Goal: Task Accomplishment & Management: Manage account settings

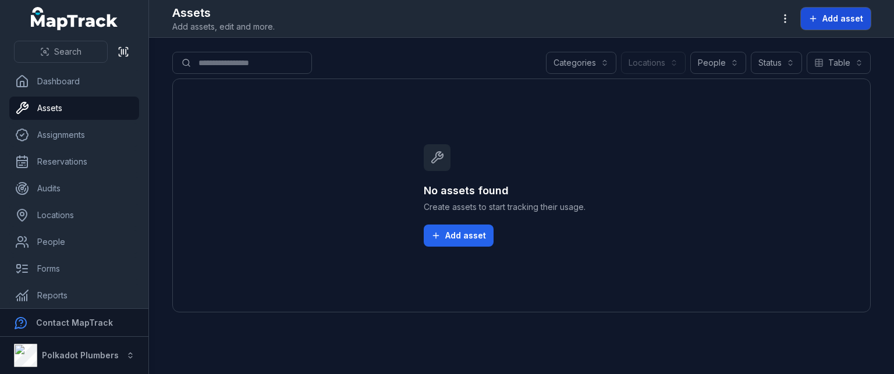
click at [827, 20] on span "Add asset" at bounding box center [843, 19] width 41 height 12
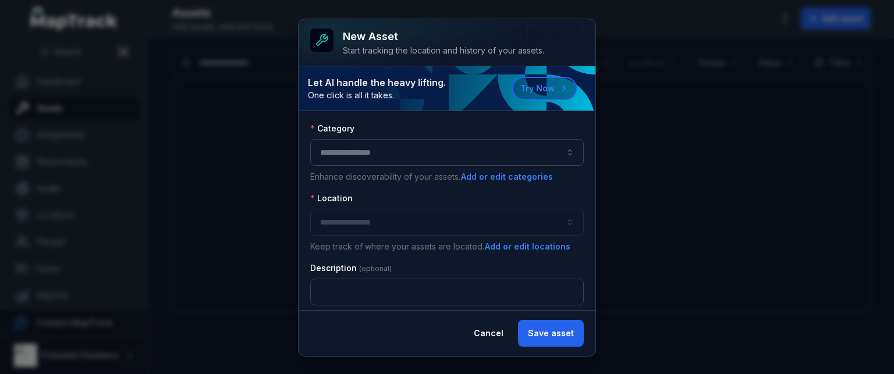
click at [348, 147] on button "button" at bounding box center [447, 152] width 274 height 27
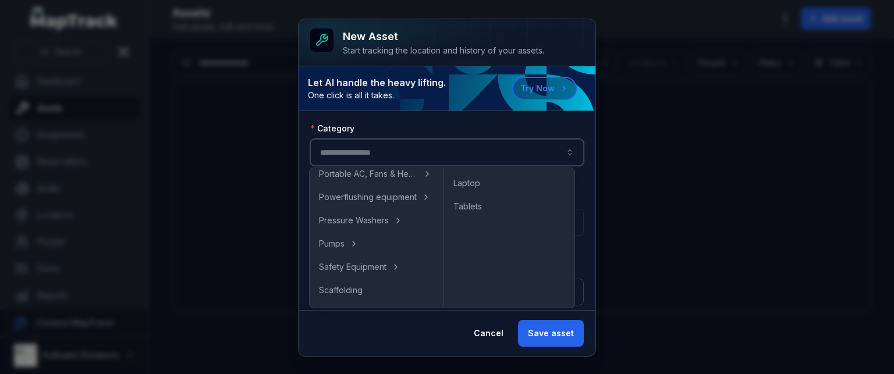
scroll to position [524, 0]
click at [368, 195] on span "Powerflushing equipment" at bounding box center [368, 195] width 98 height 12
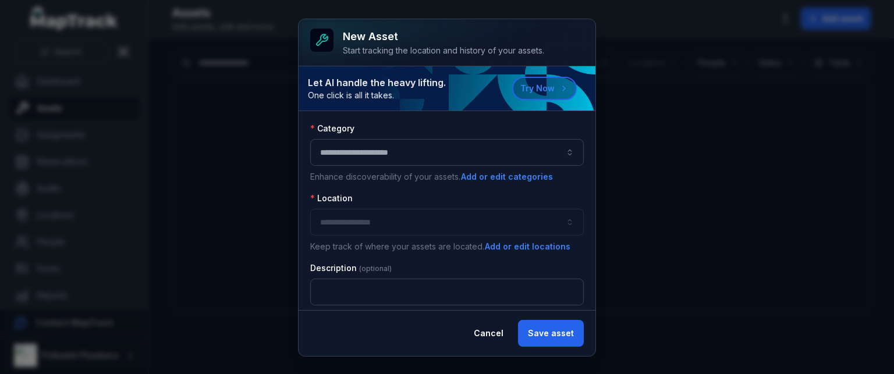
click at [354, 216] on div at bounding box center [447, 222] width 274 height 27
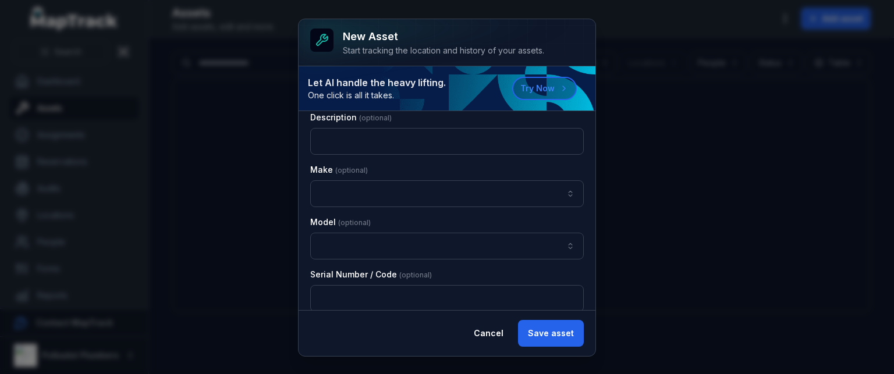
scroll to position [0, 0]
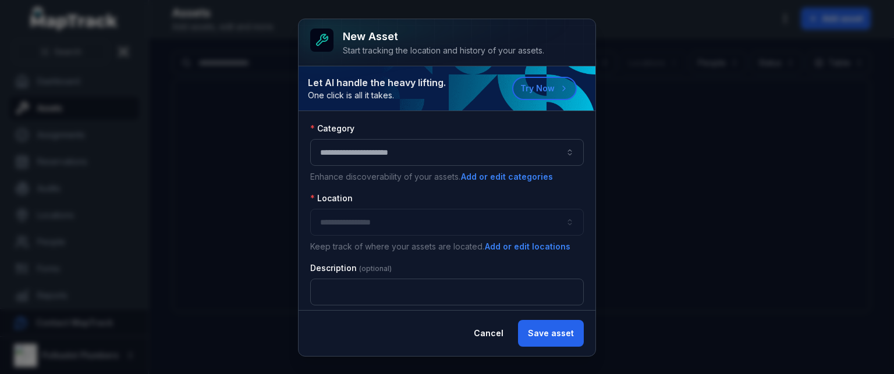
click at [397, 160] on button "**********" at bounding box center [447, 152] width 274 height 27
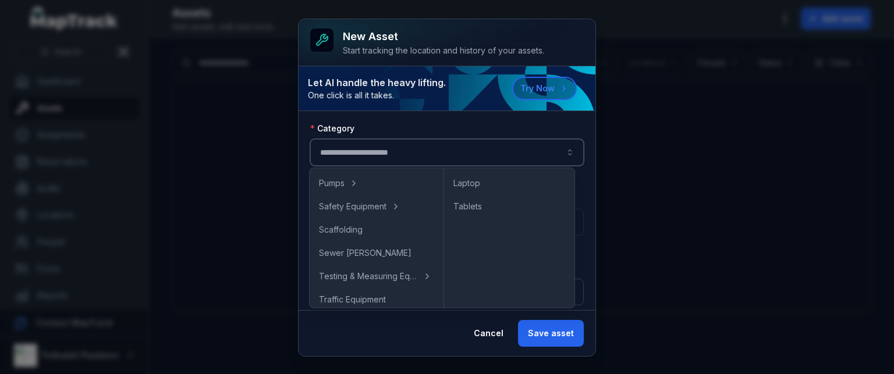
scroll to position [524, 0]
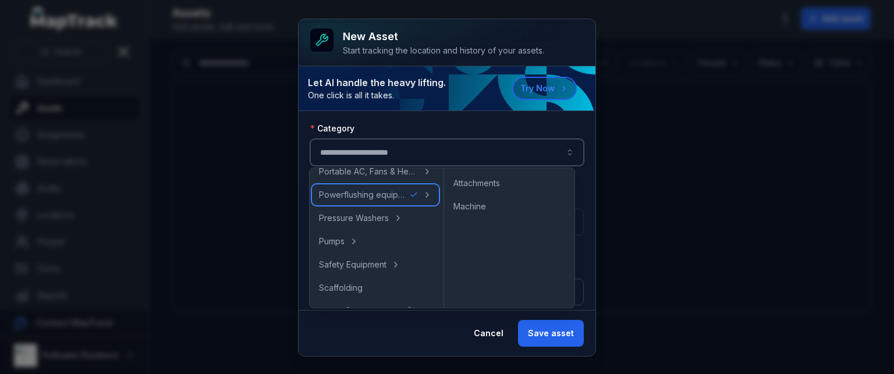
click at [390, 193] on span "Powerflushing equipment" at bounding box center [362, 195] width 86 height 12
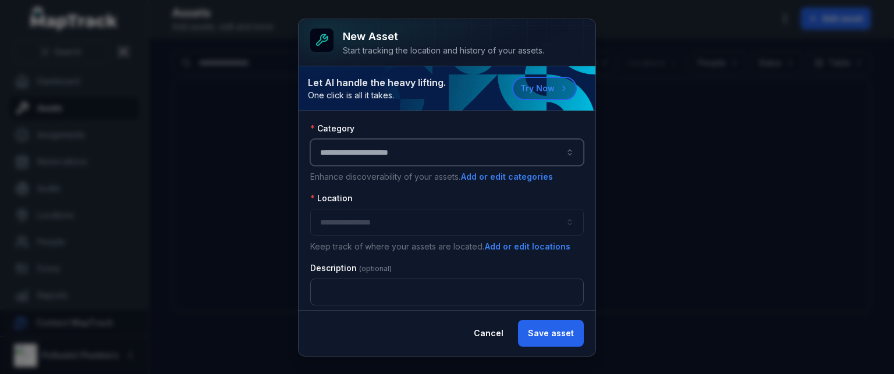
click at [399, 155] on button "**********" at bounding box center [447, 152] width 274 height 27
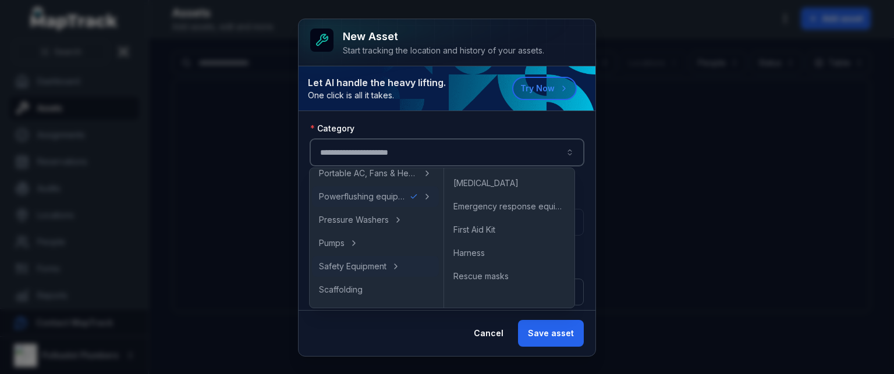
scroll to position [508, 0]
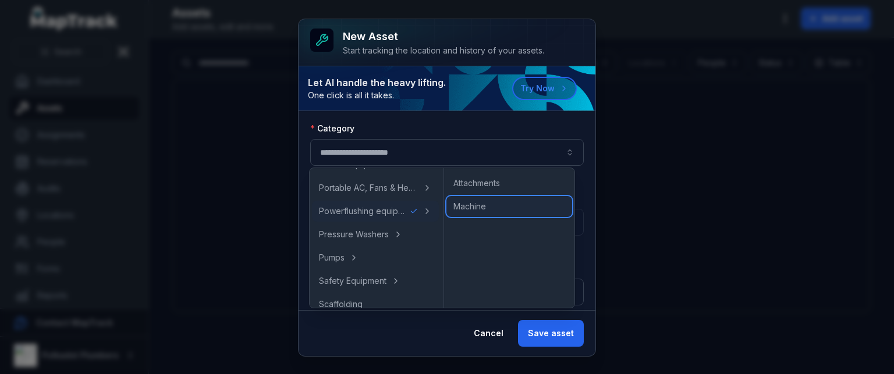
click at [468, 207] on span "Machine" at bounding box center [469, 207] width 33 height 12
type input "*******"
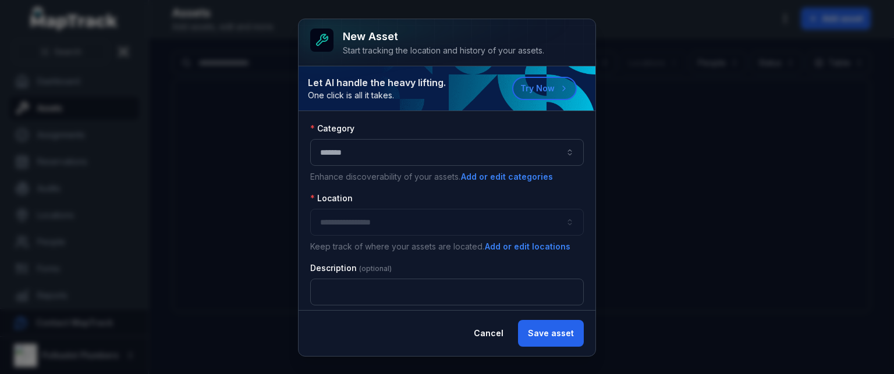
click at [432, 218] on div at bounding box center [447, 222] width 274 height 27
click at [377, 210] on div at bounding box center [447, 222] width 274 height 27
click at [356, 220] on div at bounding box center [447, 222] width 274 height 27
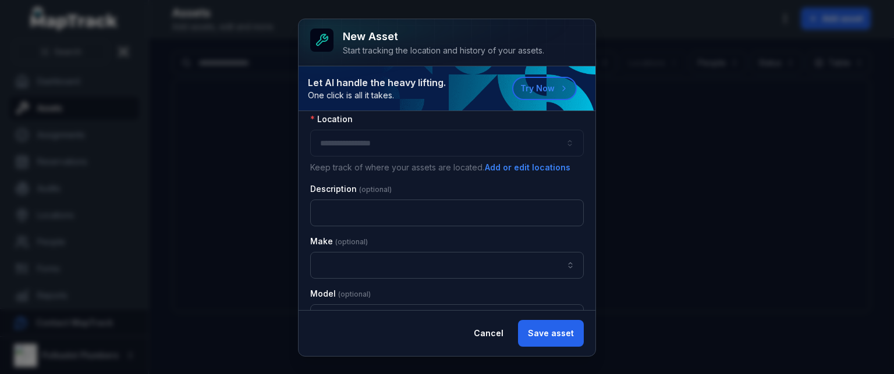
scroll to position [58, 0]
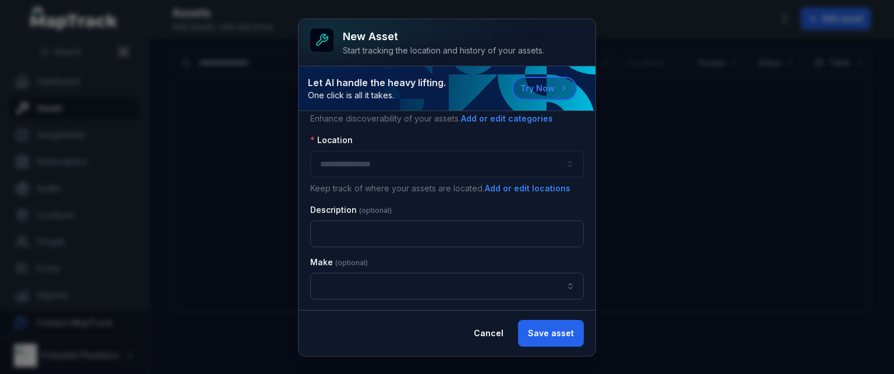
click at [352, 160] on div at bounding box center [447, 164] width 274 height 27
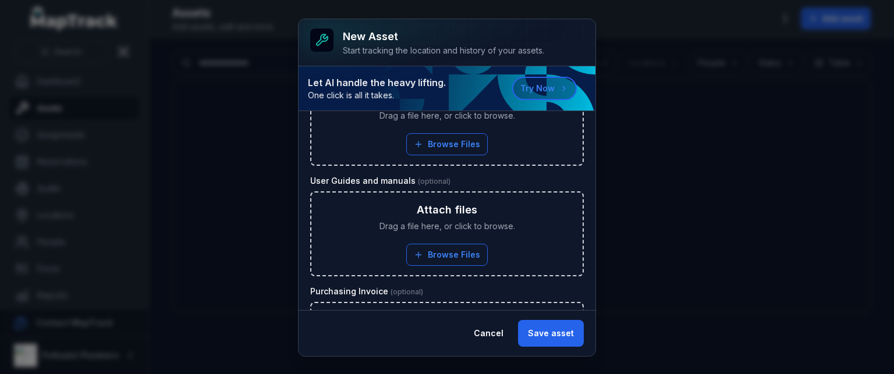
scroll to position [1281, 0]
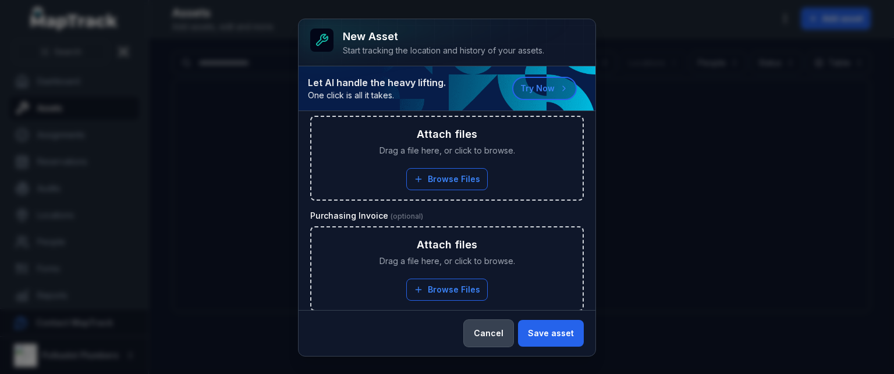
click at [487, 329] on button "Cancel" at bounding box center [488, 333] width 49 height 27
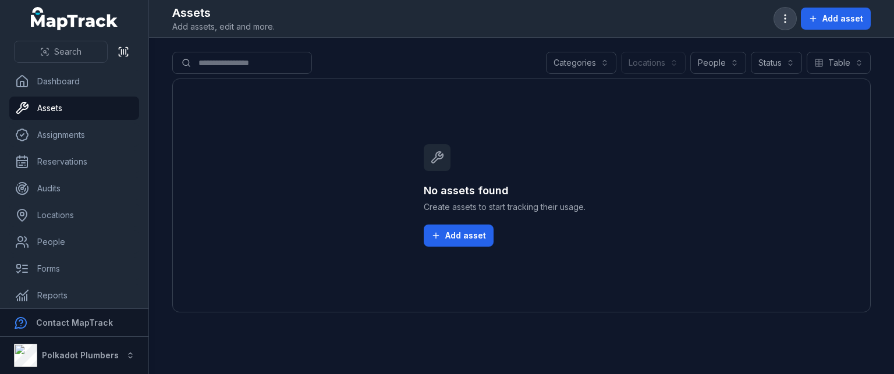
click at [789, 20] on icon "button" at bounding box center [785, 19] width 12 height 12
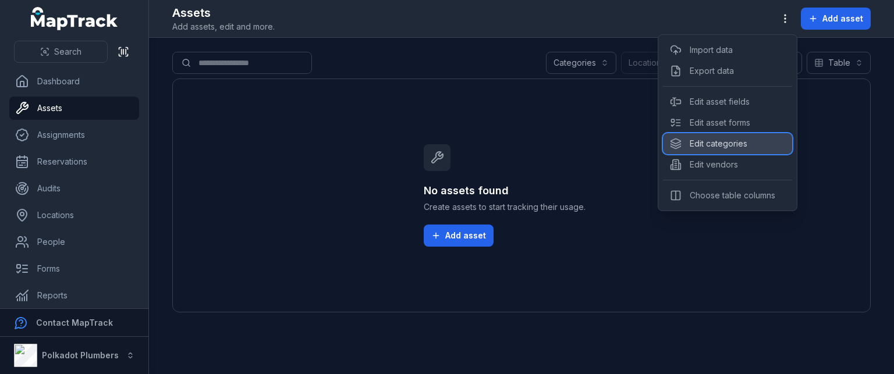
click at [703, 137] on div "Edit categories" at bounding box center [727, 143] width 129 height 21
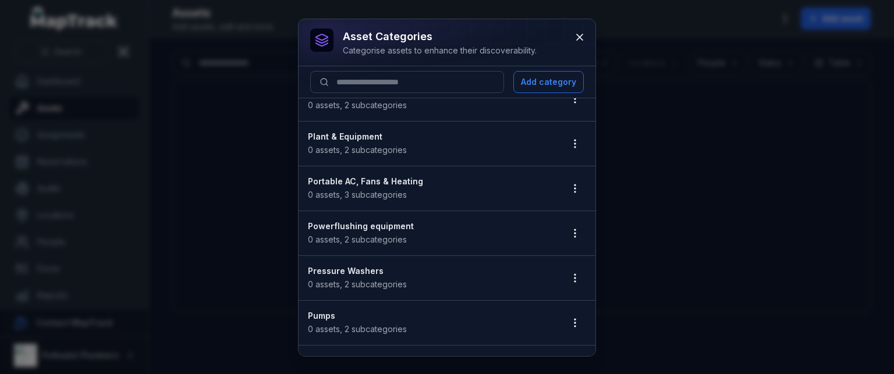
scroll to position [931, 0]
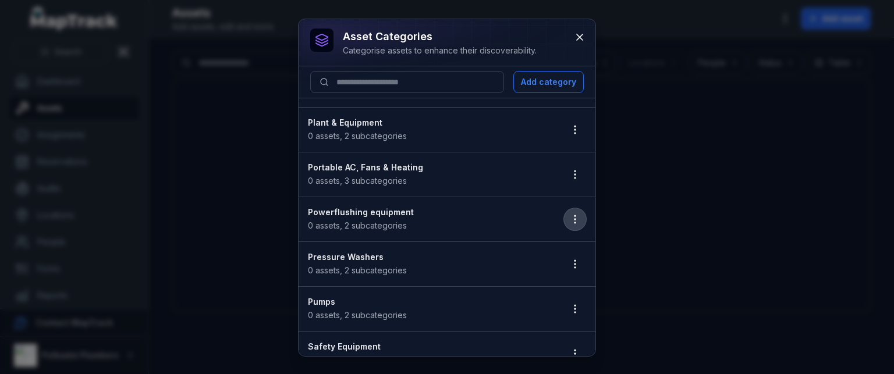
click at [569, 214] on icon "button" at bounding box center [575, 220] width 12 height 12
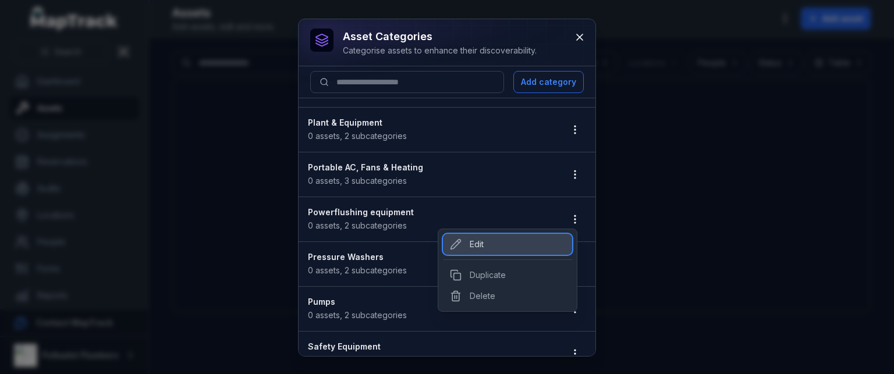
click at [480, 242] on div "Edit" at bounding box center [507, 244] width 129 height 21
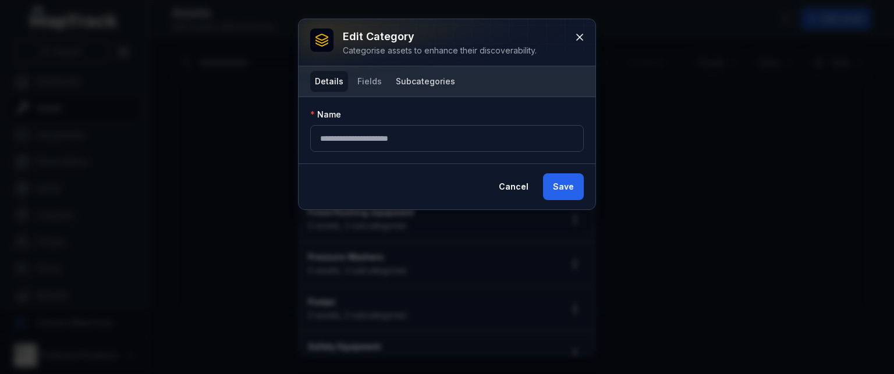
click at [412, 76] on button "Subcategories" at bounding box center [425, 81] width 69 height 21
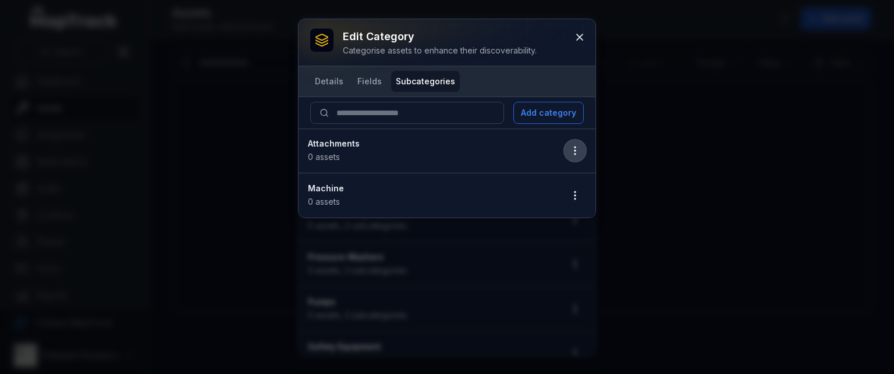
click at [579, 148] on icon "button" at bounding box center [575, 151] width 12 height 12
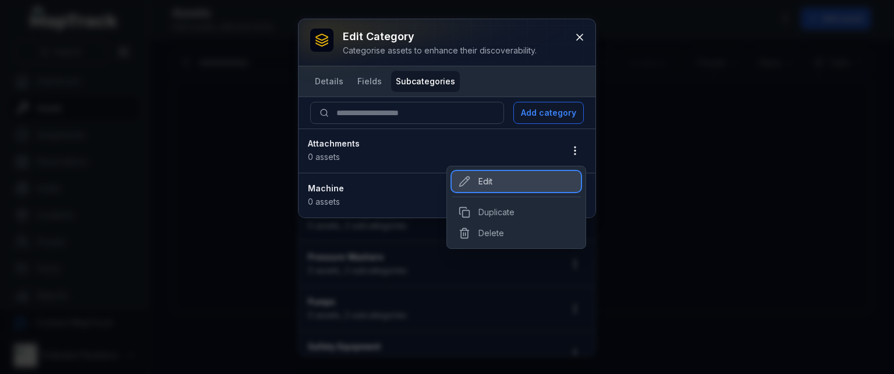
click at [487, 183] on div "Edit" at bounding box center [516, 181] width 129 height 21
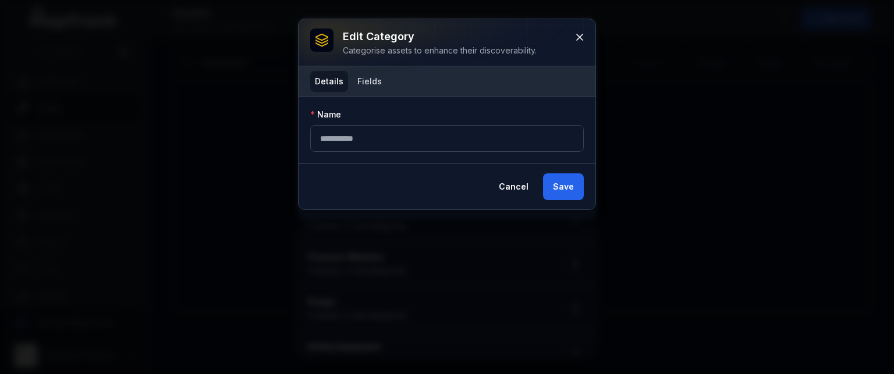
click at [353, 86] on button "Fields" at bounding box center [370, 81] width 34 height 21
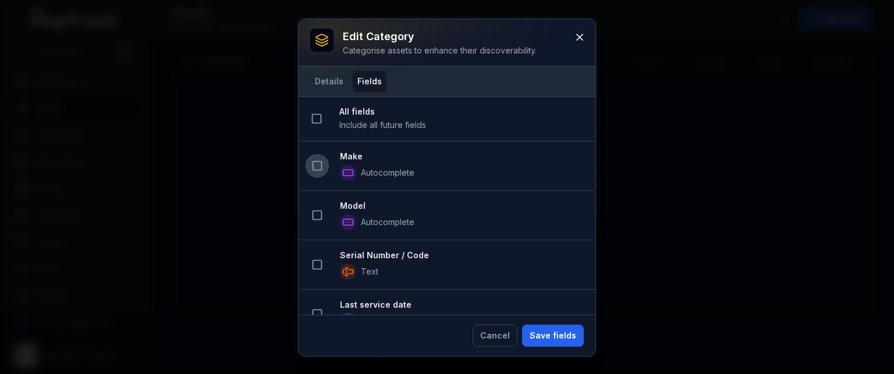
click at [313, 163] on rect at bounding box center [317, 166] width 9 height 9
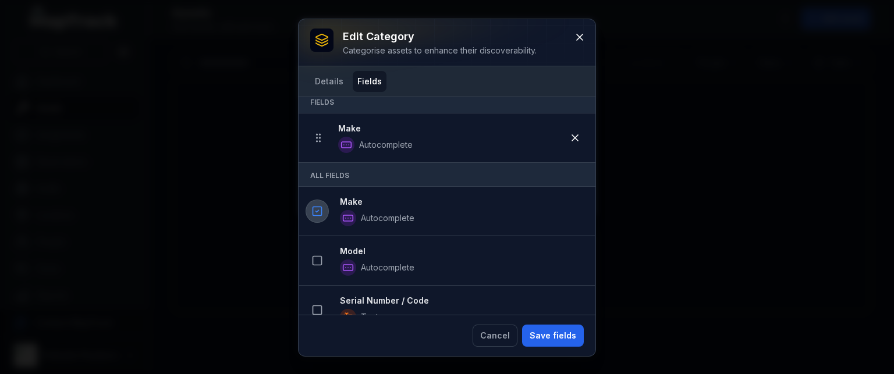
scroll to position [58, 0]
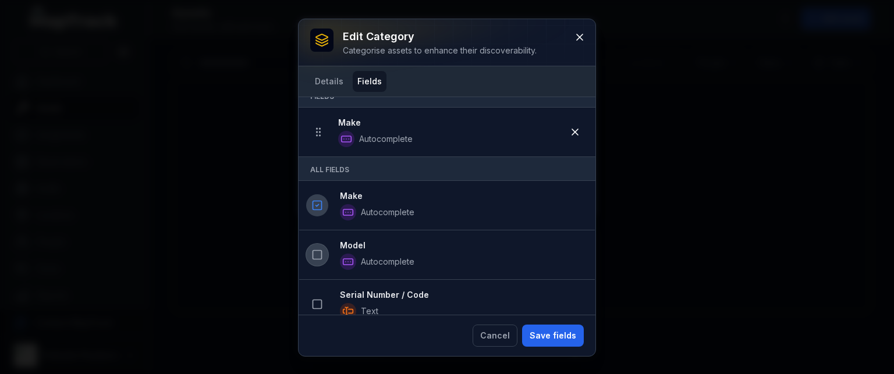
click at [314, 254] on icon at bounding box center [317, 255] width 12 height 12
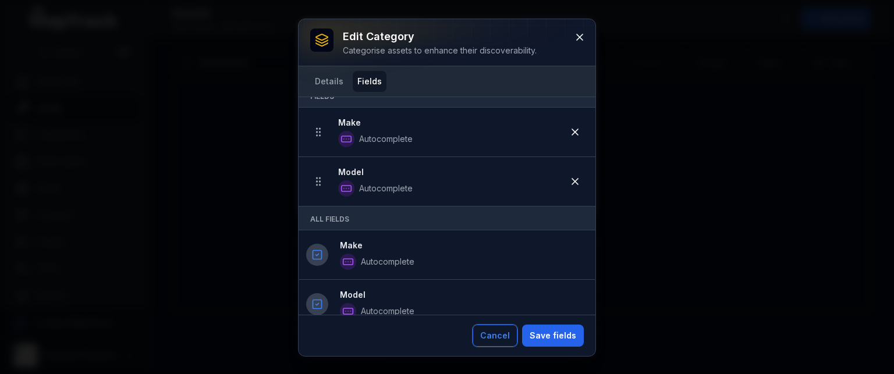
click at [503, 330] on button "Cancel" at bounding box center [495, 336] width 45 height 22
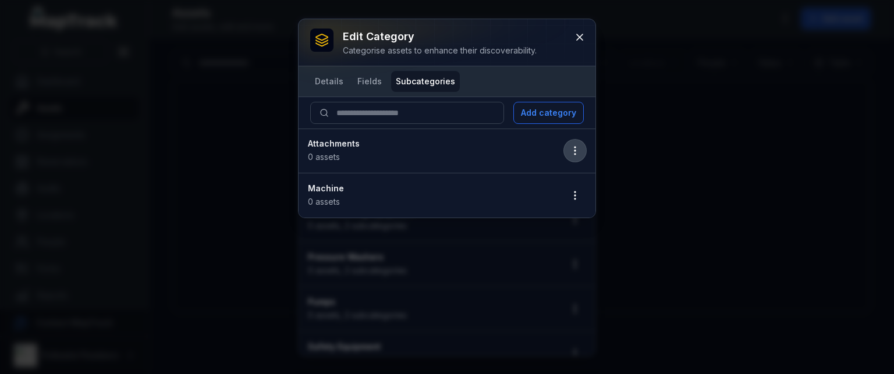
click at [577, 151] on icon "button" at bounding box center [575, 151] width 12 height 12
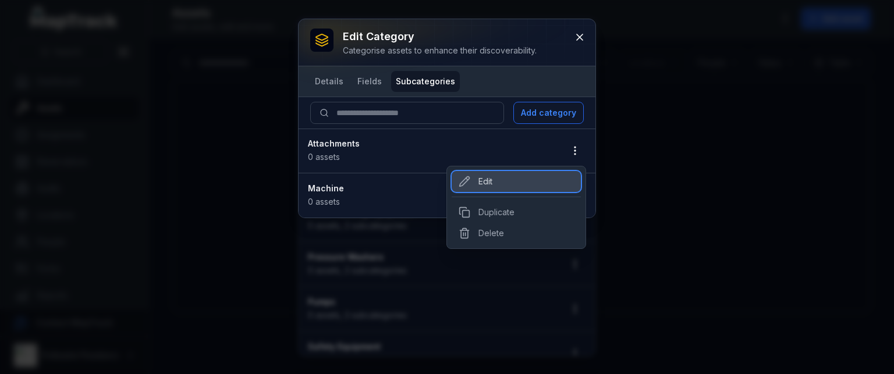
click at [483, 181] on div "Edit" at bounding box center [516, 181] width 129 height 21
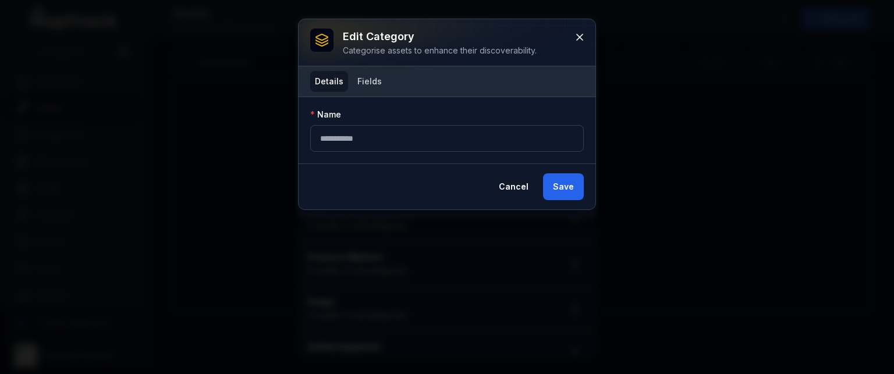
click at [367, 79] on button "Fields" at bounding box center [370, 81] width 34 height 21
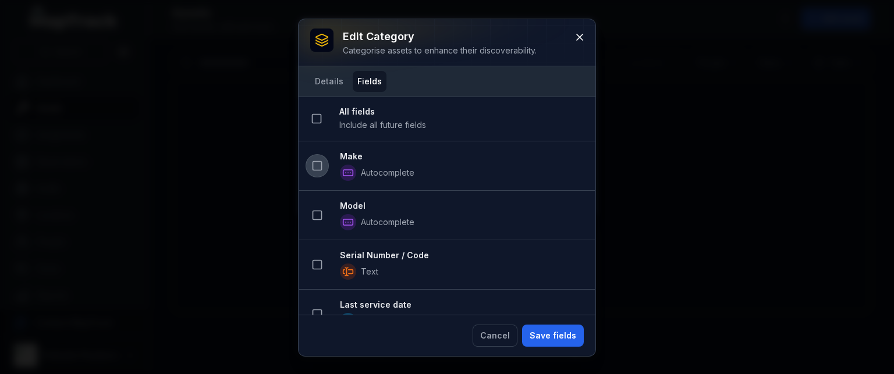
click at [316, 165] on icon at bounding box center [317, 166] width 12 height 12
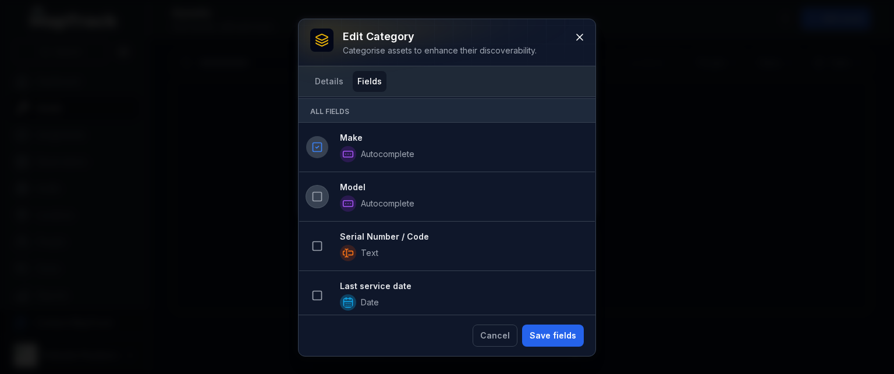
click at [319, 194] on icon at bounding box center [317, 197] width 12 height 12
click at [310, 243] on button at bounding box center [317, 247] width 22 height 22
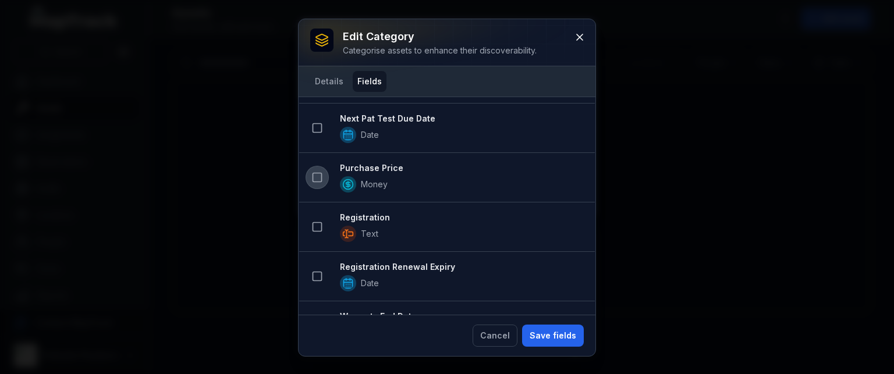
drag, startPoint x: 314, startPoint y: 177, endPoint x: 319, endPoint y: 181, distance: 6.2
click at [315, 177] on rect at bounding box center [317, 177] width 9 height 9
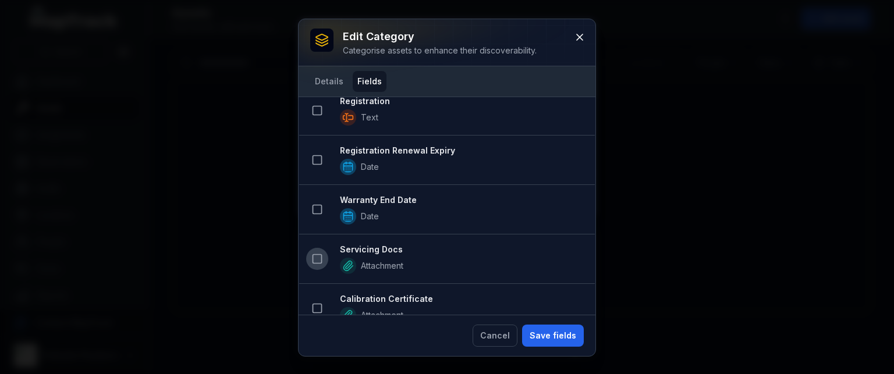
scroll to position [904, 0]
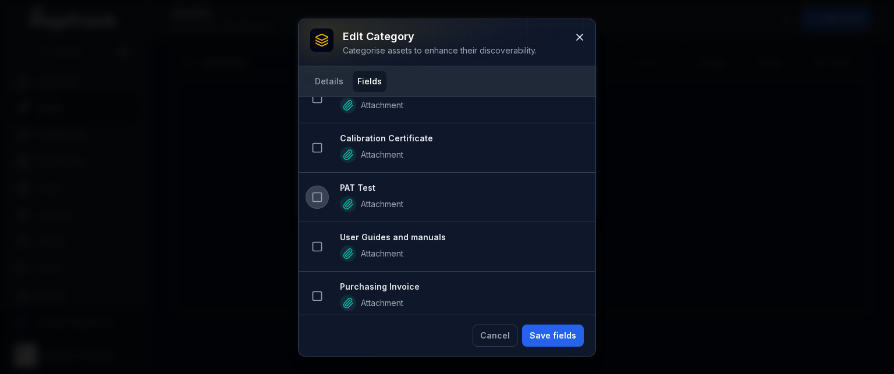
click at [315, 193] on icon at bounding box center [317, 198] width 12 height 12
click at [549, 335] on button "Save fields" at bounding box center [553, 336] width 62 height 22
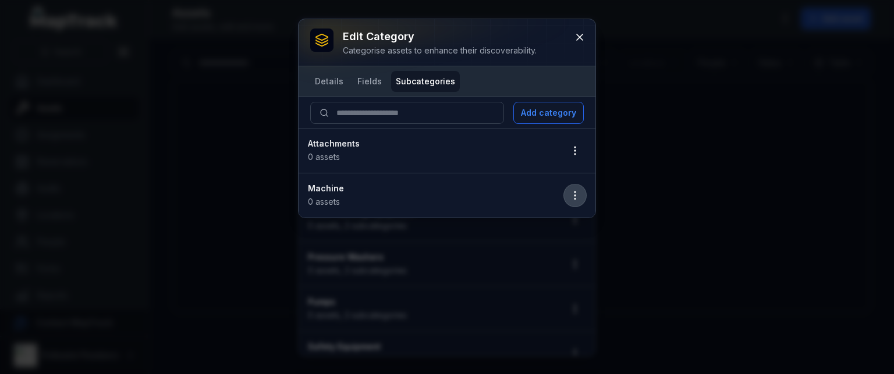
click at [573, 201] on button "button" at bounding box center [575, 196] width 22 height 22
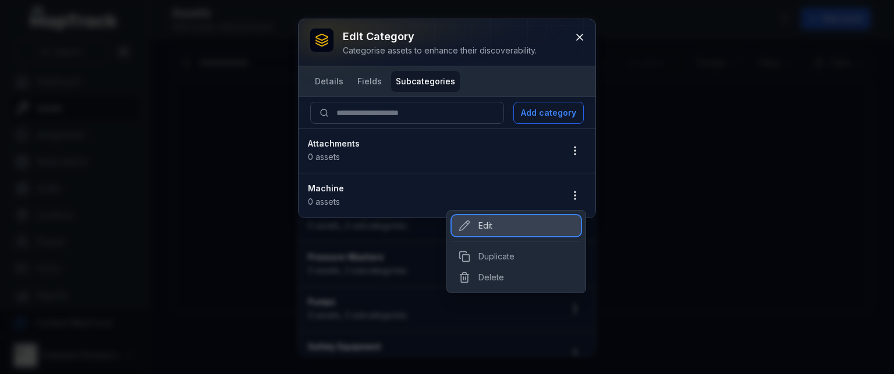
click at [499, 221] on div "Edit" at bounding box center [516, 225] width 129 height 21
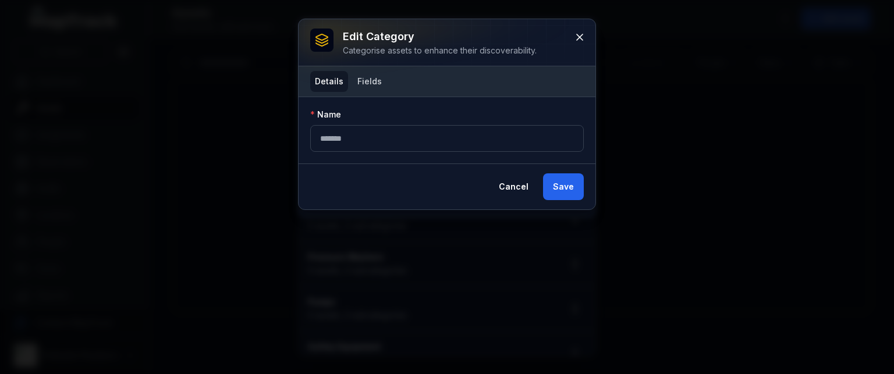
click at [366, 73] on button "Fields" at bounding box center [370, 81] width 34 height 21
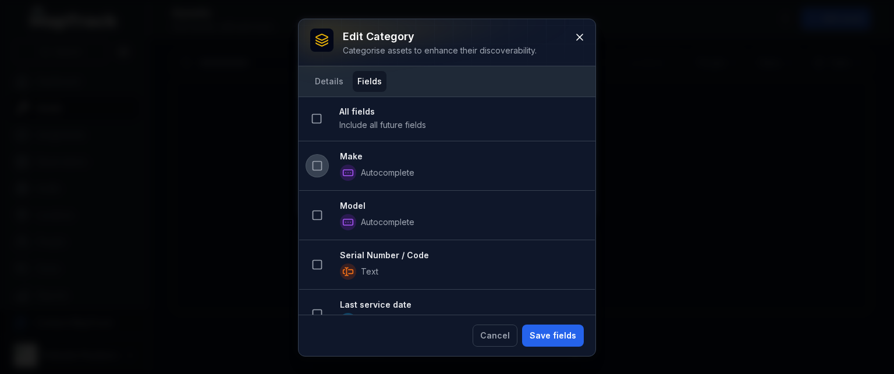
click at [317, 167] on icon at bounding box center [317, 166] width 12 height 12
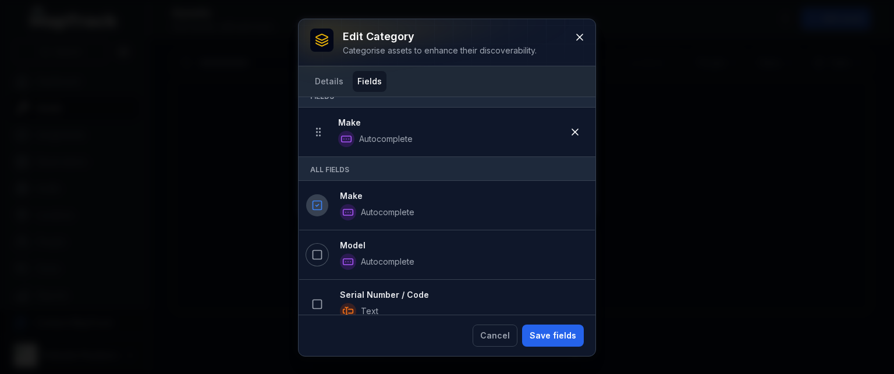
click at [316, 249] on icon at bounding box center [317, 255] width 12 height 12
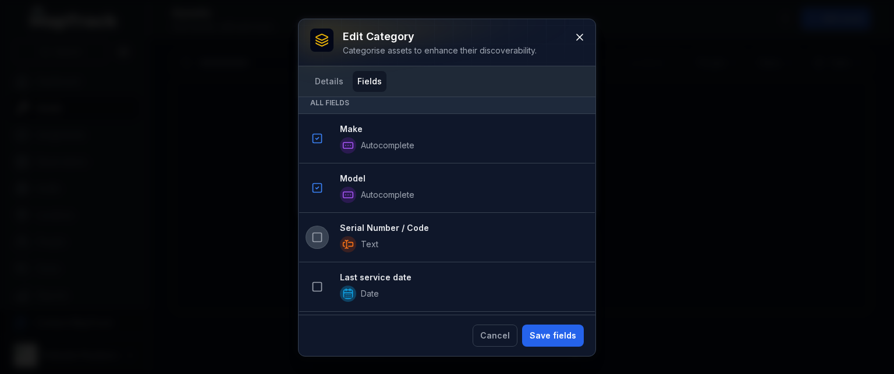
click at [317, 239] on icon at bounding box center [317, 238] width 12 height 12
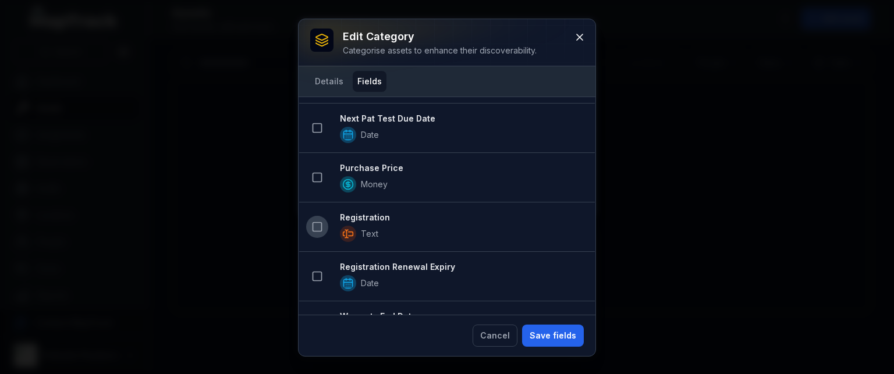
scroll to position [689, 0]
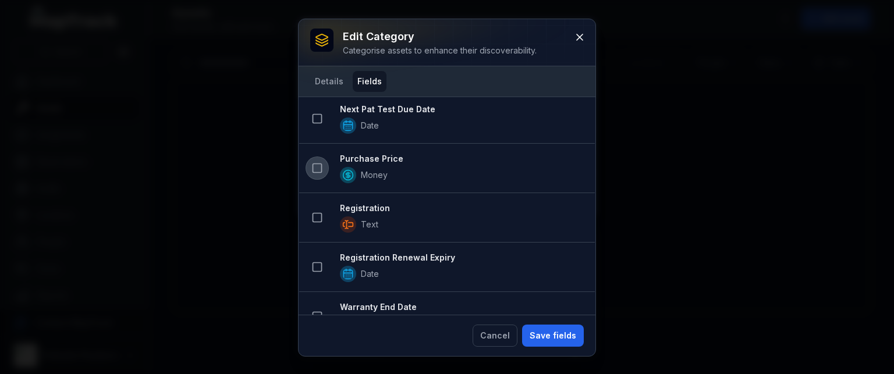
click at [317, 165] on icon at bounding box center [317, 168] width 12 height 12
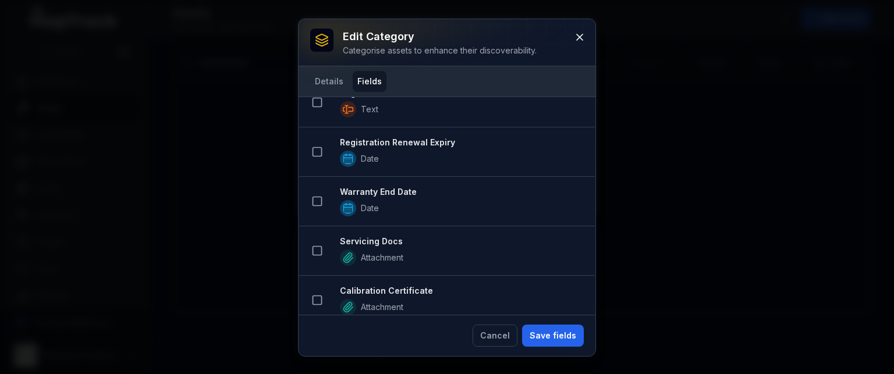
scroll to position [855, 0]
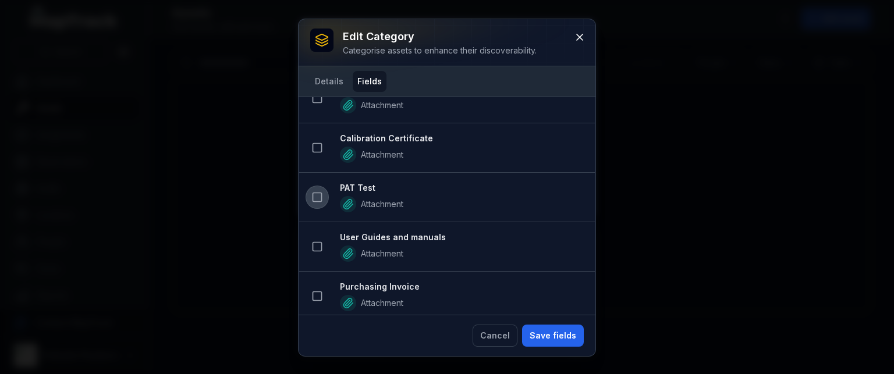
click at [314, 195] on icon at bounding box center [317, 198] width 12 height 12
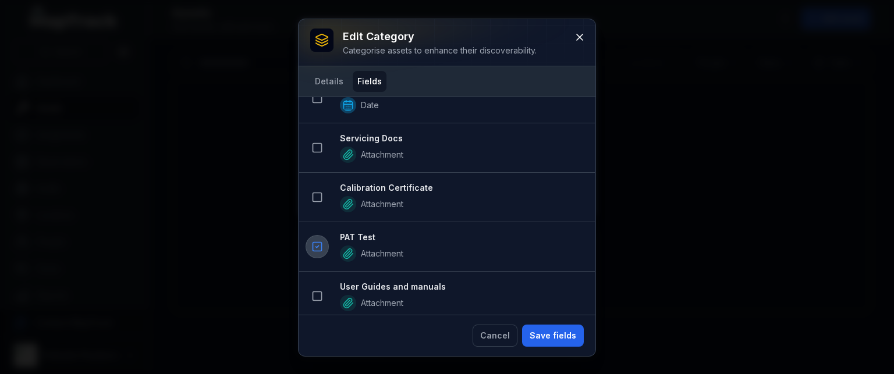
scroll to position [1055, 0]
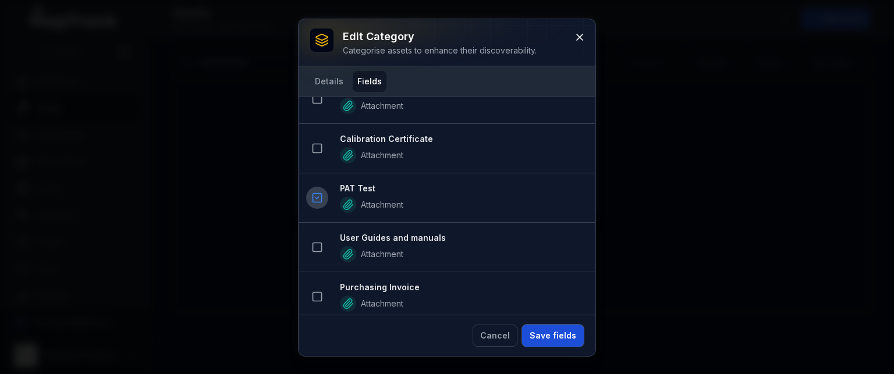
click at [553, 337] on button "Save fields" at bounding box center [553, 336] width 62 height 22
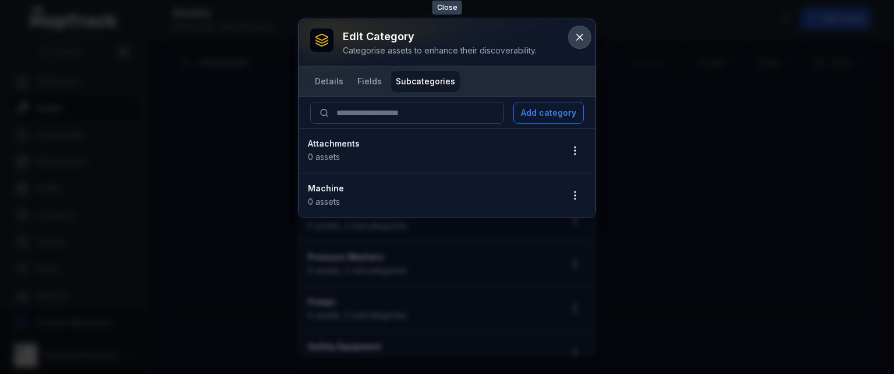
click at [580, 36] on icon at bounding box center [580, 37] width 12 height 12
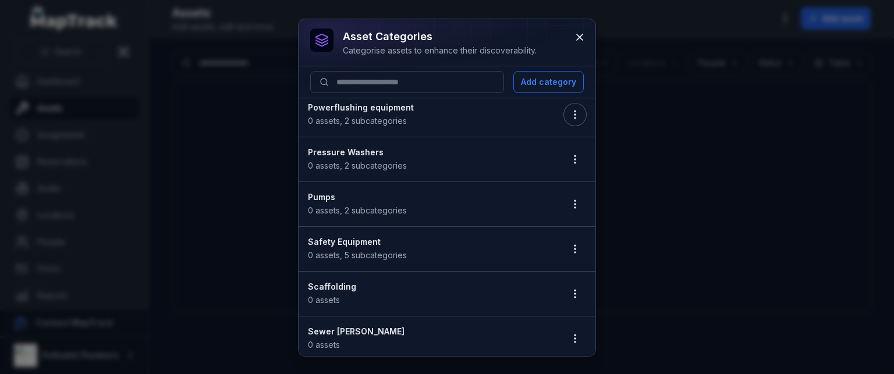
scroll to position [1048, 0]
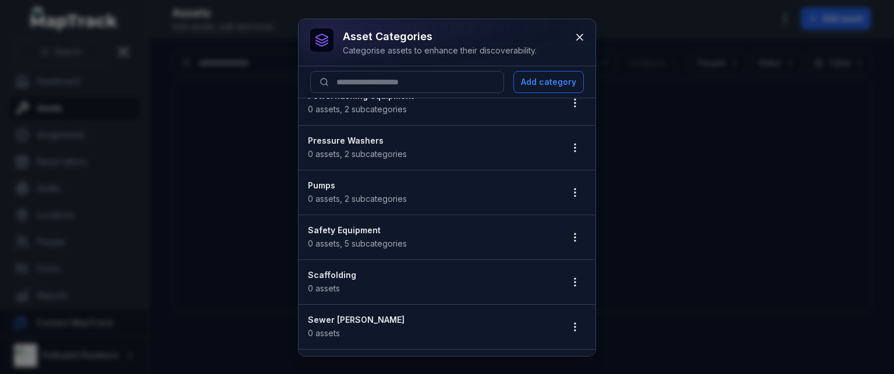
click at [785, 201] on div "asset categories Categorise assets to enhance their discoverability. Add catego…" at bounding box center [447, 187] width 894 height 374
click at [585, 39] on icon at bounding box center [580, 37] width 12 height 12
